Goal: Navigation & Orientation: Find specific page/section

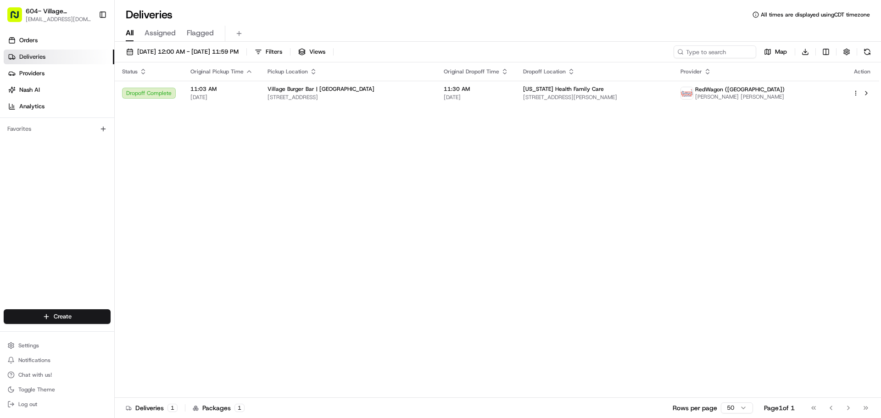
click at [75, 15] on span "604- Village [GEOGRAPHIC_DATA]- [GEOGRAPHIC_DATA]" at bounding box center [59, 10] width 67 height 9
click at [100, 13] on button "Toggle Sidebar" at bounding box center [103, 15] width 16 height 16
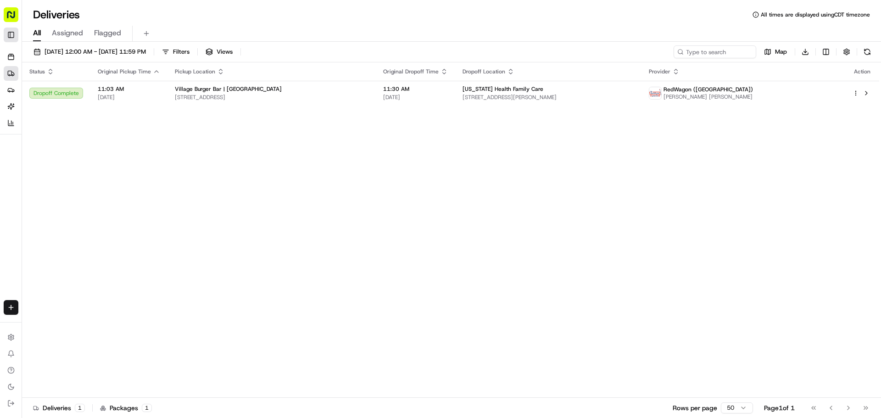
drag, startPoint x: 15, startPoint y: 1, endPoint x: 12, endPoint y: 37, distance: 35.5
click at [12, 37] on button "Toggle Sidebar" at bounding box center [11, 35] width 15 height 15
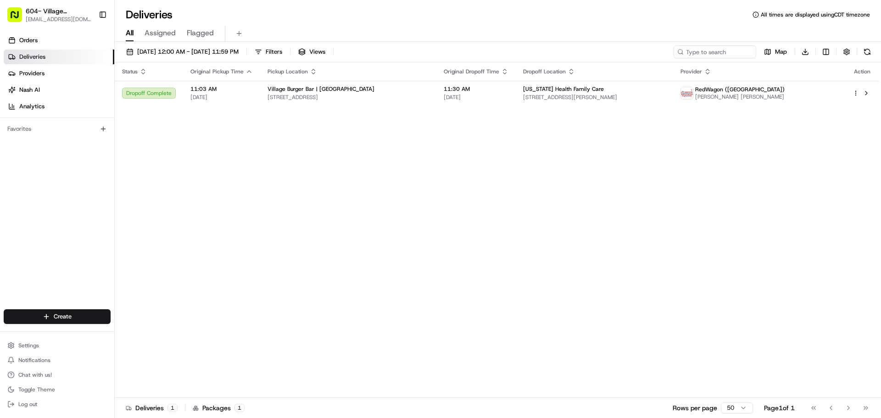
click at [84, 17] on span "[EMAIL_ADDRESS][DOMAIN_NAME]" at bounding box center [59, 19] width 67 height 7
click at [104, 14] on button "Toggle Sidebar" at bounding box center [103, 15] width 16 height 16
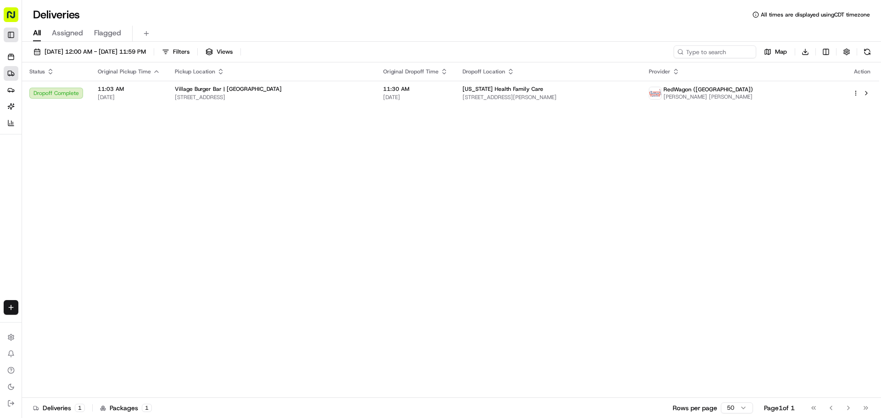
click at [9, 30] on button "Toggle Sidebar" at bounding box center [11, 35] width 15 height 15
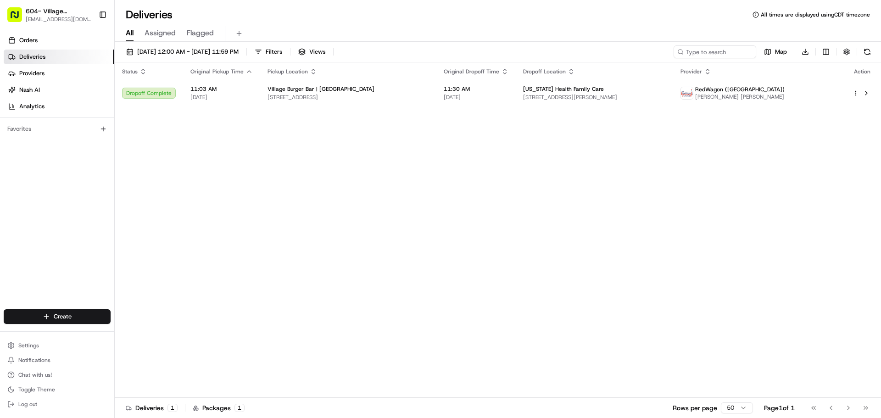
click at [44, 12] on span "604- Village [GEOGRAPHIC_DATA]- [GEOGRAPHIC_DATA]" at bounding box center [59, 10] width 67 height 9
click at [88, 17] on span "[EMAIL_ADDRESS][DOMAIN_NAME]" at bounding box center [59, 19] width 67 height 7
click at [47, 18] on span "[EMAIL_ADDRESS][DOMAIN_NAME]" at bounding box center [59, 19] width 67 height 7
